Goal: Task Accomplishment & Management: Manage account settings

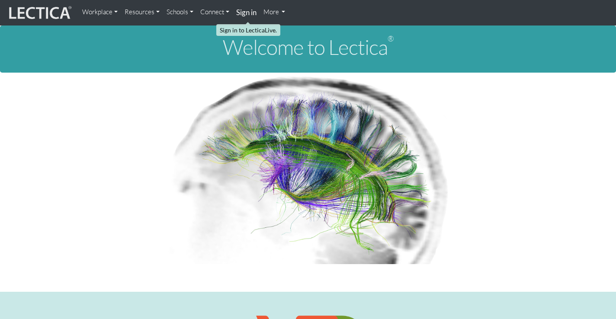
click at [248, 15] on strong "Sign in" at bounding box center [246, 12] width 20 height 9
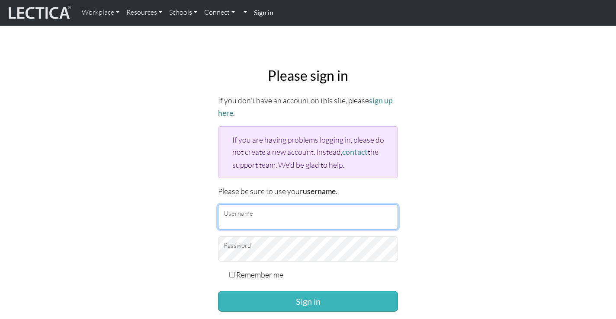
type input "npersons"
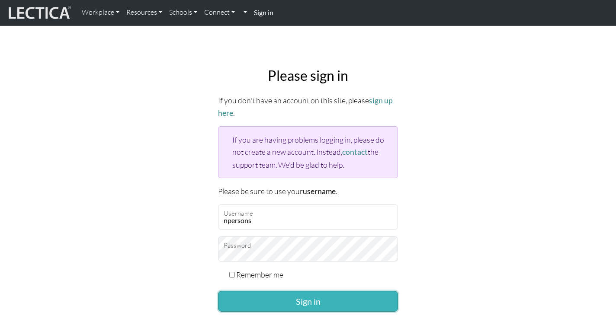
click at [301, 299] on button "Sign in" at bounding box center [308, 301] width 180 height 21
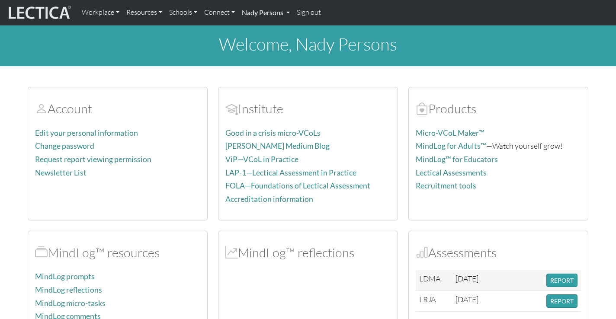
click at [266, 15] on link "Nady Persons" at bounding box center [265, 12] width 55 height 18
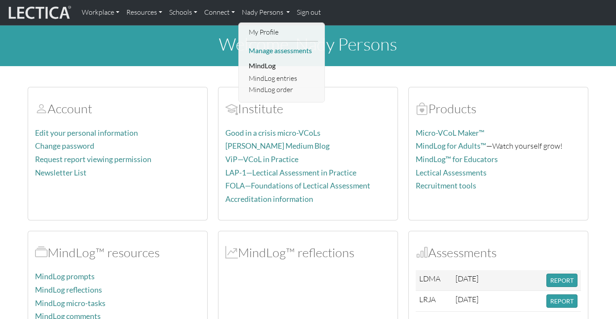
click at [266, 52] on link "Manage assessments" at bounding box center [282, 51] width 71 height 12
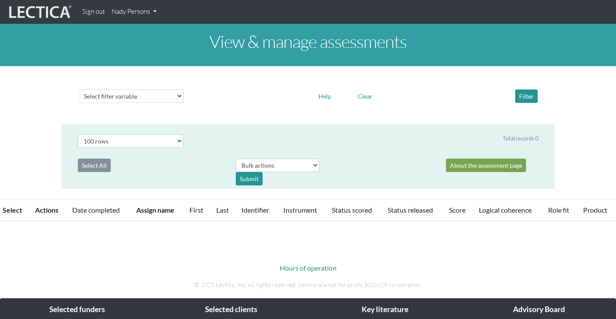
select select "100"
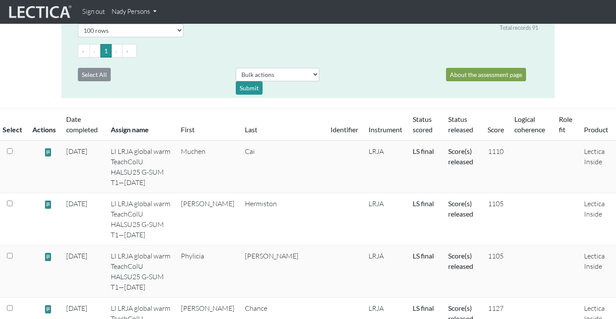
scroll to position [113, 0]
